Goal: Find specific page/section: Find specific page/section

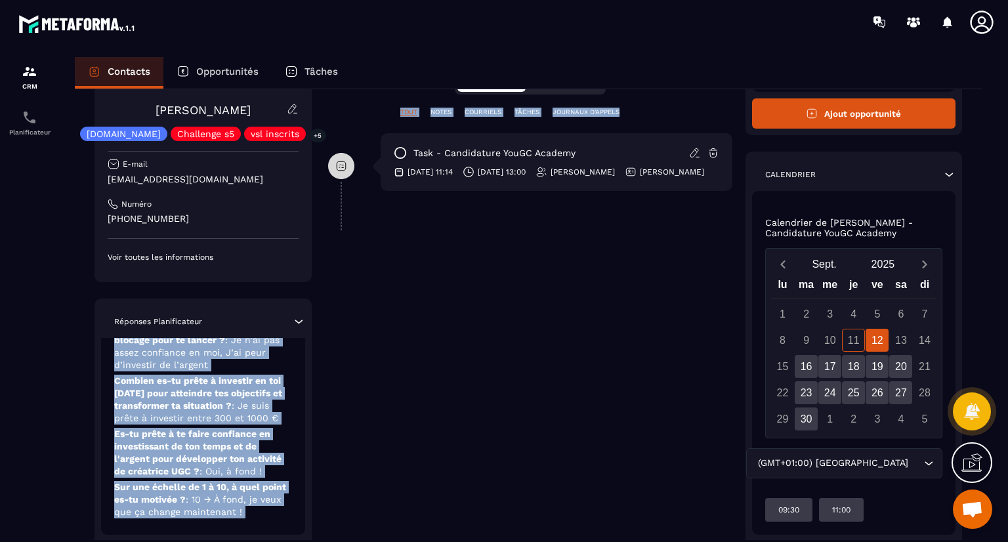
scroll to position [334, 0]
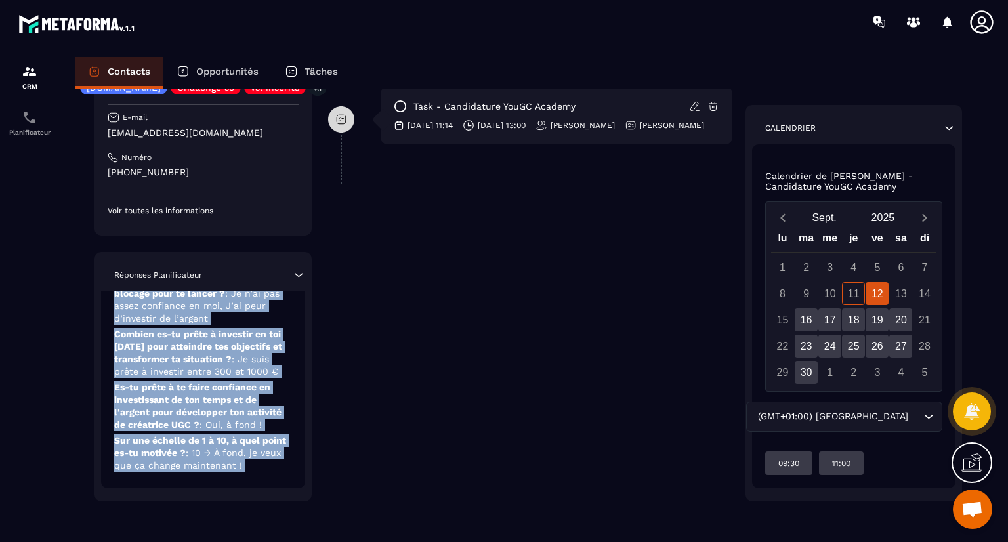
drag, startPoint x: 207, startPoint y: 484, endPoint x: 199, endPoint y: 536, distance: 53.2
click at [199, 536] on div "Revenir aux contacts Responsable [PERSON_NAME] [PERSON_NAME] [DOMAIN_NAME] Chal…" at bounding box center [528, 148] width 907 height 785
click at [219, 514] on div "Revenir aux contacts Responsable [PERSON_NAME] [PERSON_NAME] [DOMAIN_NAME] Chal…" at bounding box center [528, 148] width 907 height 785
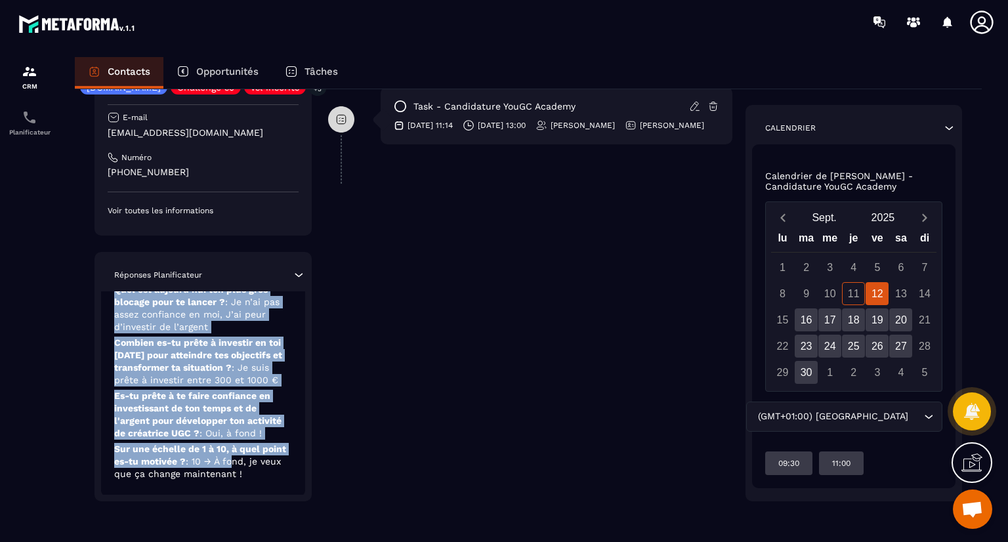
scroll to position [0, 0]
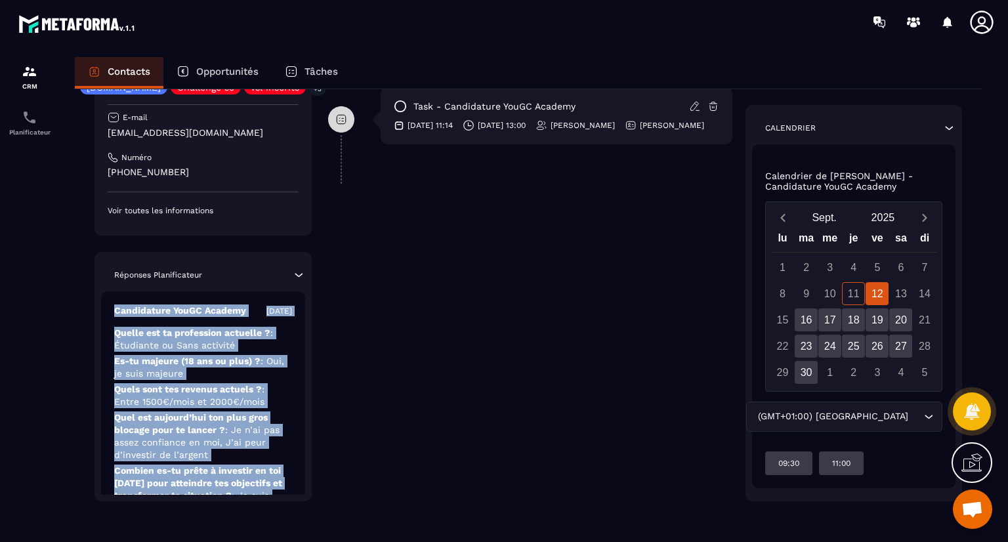
drag, startPoint x: 238, startPoint y: 453, endPoint x: 260, endPoint y: 279, distance: 175.3
click at [260, 279] on div "Réponses Planificateur Candidature YouGC Academy [DATE] Quelle est ta professio…" at bounding box center [203, 376] width 217 height 249
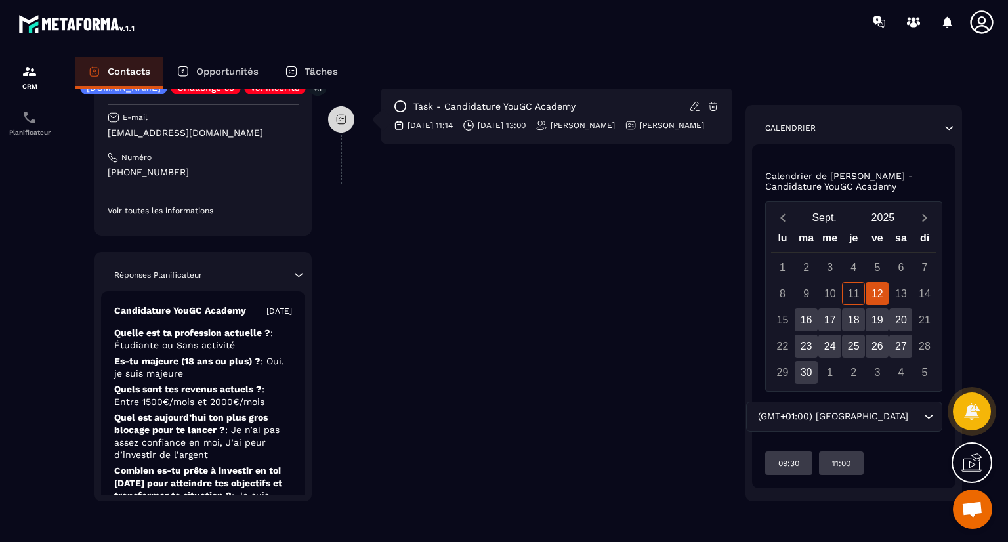
click at [511, 203] on div "**********" at bounding box center [530, 158] width 404 height 688
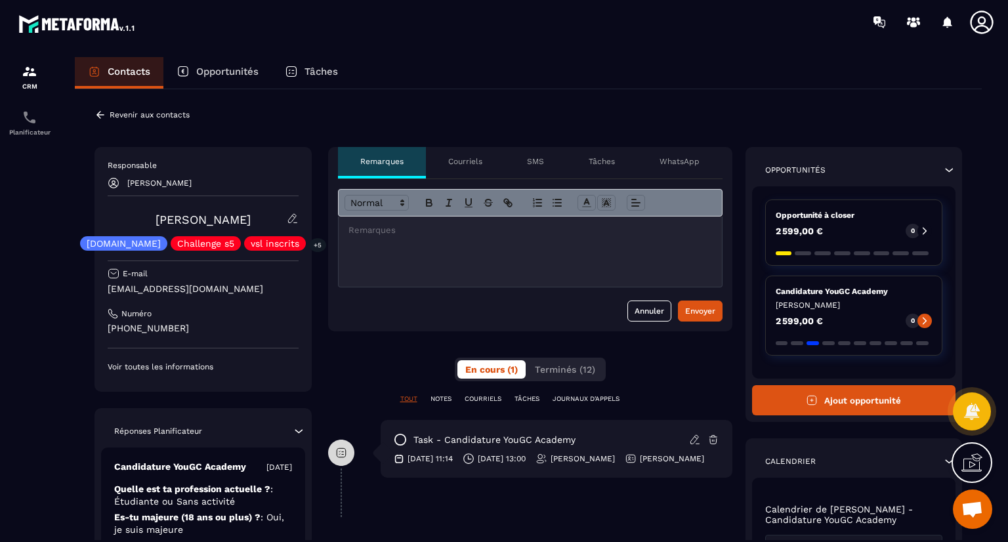
drag, startPoint x: 511, startPoint y: 203, endPoint x: 569, endPoint y: -31, distance: 240.8
click at [569, 0] on html "CRM Planificateur Contacts Opportunités Tâches Revenir aux contacts Responsable…" at bounding box center [504, 271] width 1008 height 542
click at [534, 39] on div at bounding box center [581, 22] width 854 height 44
click at [33, 126] on div "Planificateur" at bounding box center [29, 123] width 53 height 26
